Goal: Task Accomplishment & Management: Manage account settings

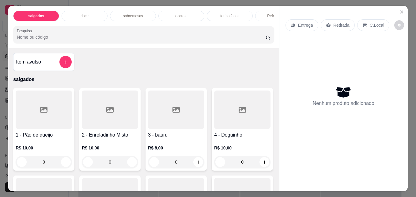
click at [95, 16] on div "doce" at bounding box center [85, 16] width 46 height 10
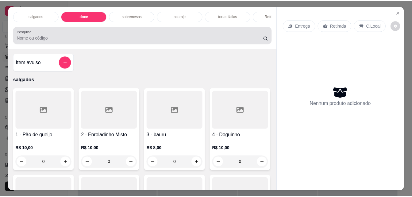
scroll to position [16, 0]
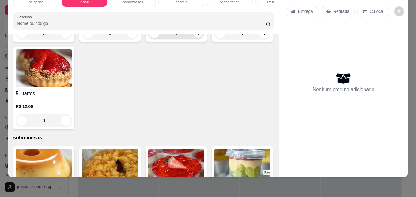
click at [194, 38] on button "increase-product-quantity" at bounding box center [199, 34] width 10 height 10
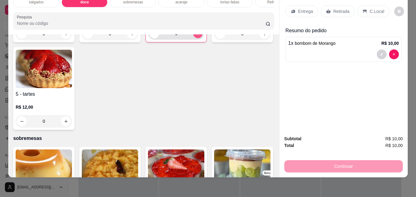
click at [194, 38] on button "increase-product-quantity" at bounding box center [198, 34] width 10 height 10
type input "2"
click at [68, 39] on button "increase-product-quantity" at bounding box center [66, 34] width 10 height 10
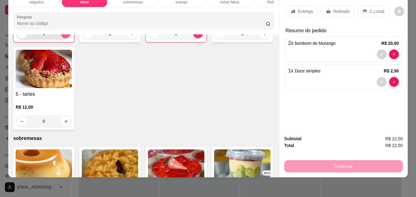
click at [68, 38] on button "increase-product-quantity" at bounding box center [66, 34] width 10 height 10
type input "2"
click at [363, 9] on icon at bounding box center [365, 11] width 5 height 5
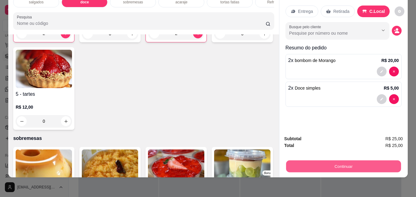
click at [315, 160] on button "Continuar" at bounding box center [343, 166] width 115 height 12
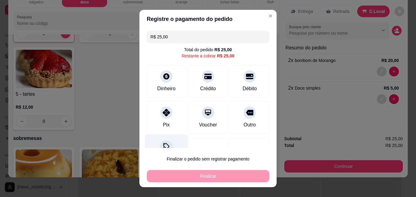
click at [161, 141] on div at bounding box center [166, 146] width 13 height 13
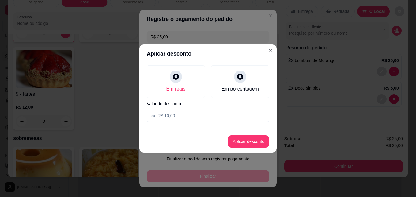
click at [166, 121] on input at bounding box center [208, 115] width 123 height 12
type input "1,00"
click at [262, 138] on button "Aplicar desconto" at bounding box center [249, 142] width 40 height 12
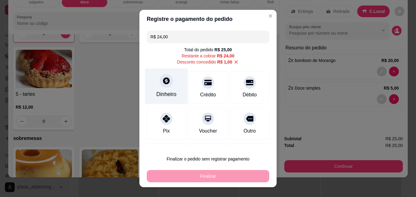
click at [168, 93] on div "Dinheiro" at bounding box center [166, 94] width 20 height 8
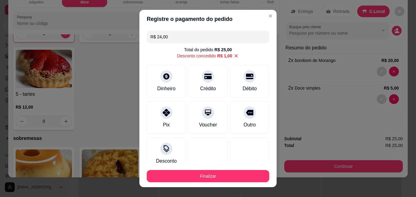
type input "R$ 0,00"
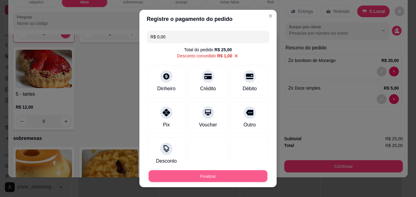
click at [228, 175] on button "Finalizar" at bounding box center [208, 176] width 119 height 12
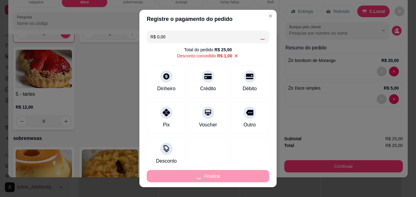
type input "0"
type input "-R$ 25,00"
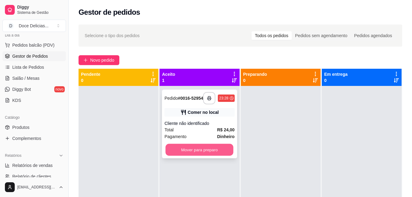
click at [217, 153] on button "Mover para preparo" at bounding box center [200, 150] width 68 height 12
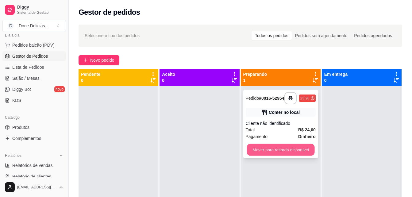
click at [256, 155] on button "Mover para retirada disponível" at bounding box center [280, 150] width 68 height 12
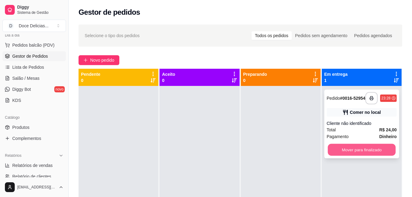
click at [347, 156] on button "Mover para finalizado" at bounding box center [361, 150] width 68 height 12
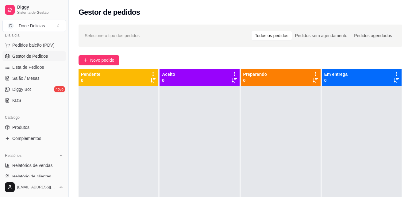
click at [115, 152] on div at bounding box center [118, 184] width 80 height 197
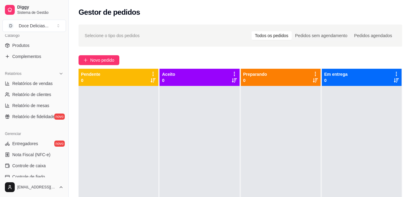
scroll to position [168, 0]
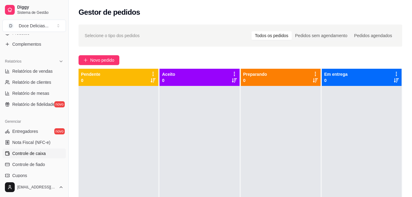
click at [41, 155] on span "Controle de caixa" at bounding box center [28, 153] width 33 height 6
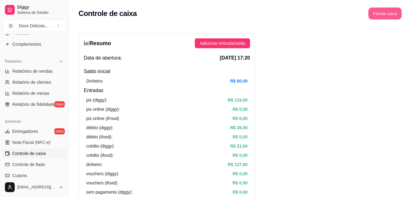
click at [389, 17] on button "Fechar caixa" at bounding box center [384, 14] width 33 height 12
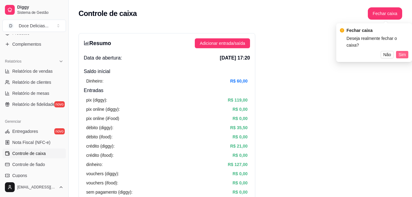
click at [406, 51] on button "Sim" at bounding box center [402, 54] width 12 height 7
